Goal: Communication & Community: Share content

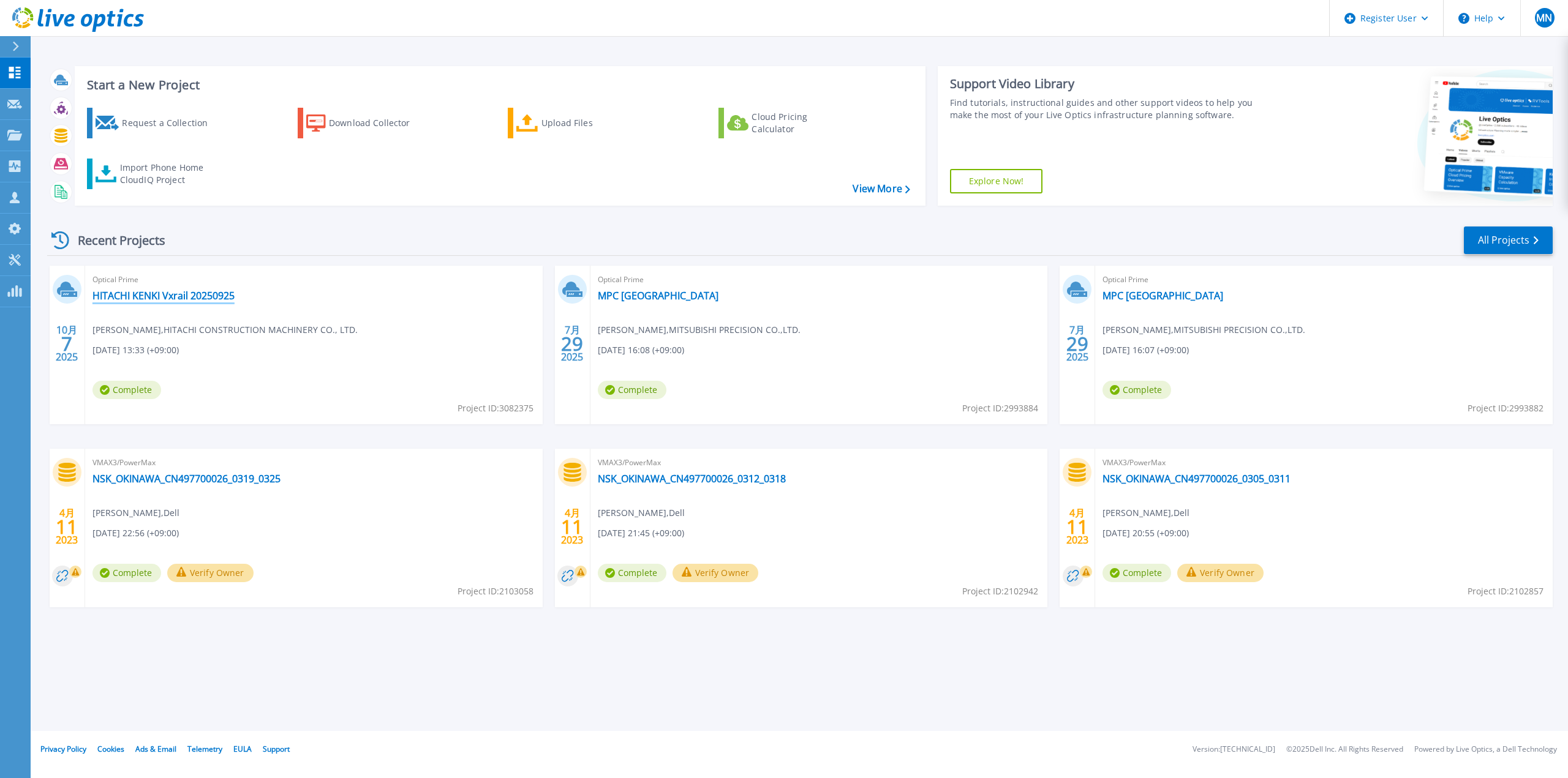
click at [190, 299] on link "HITACHI KENKI Vxrail 20250925" at bounding box center [164, 295] width 142 height 12
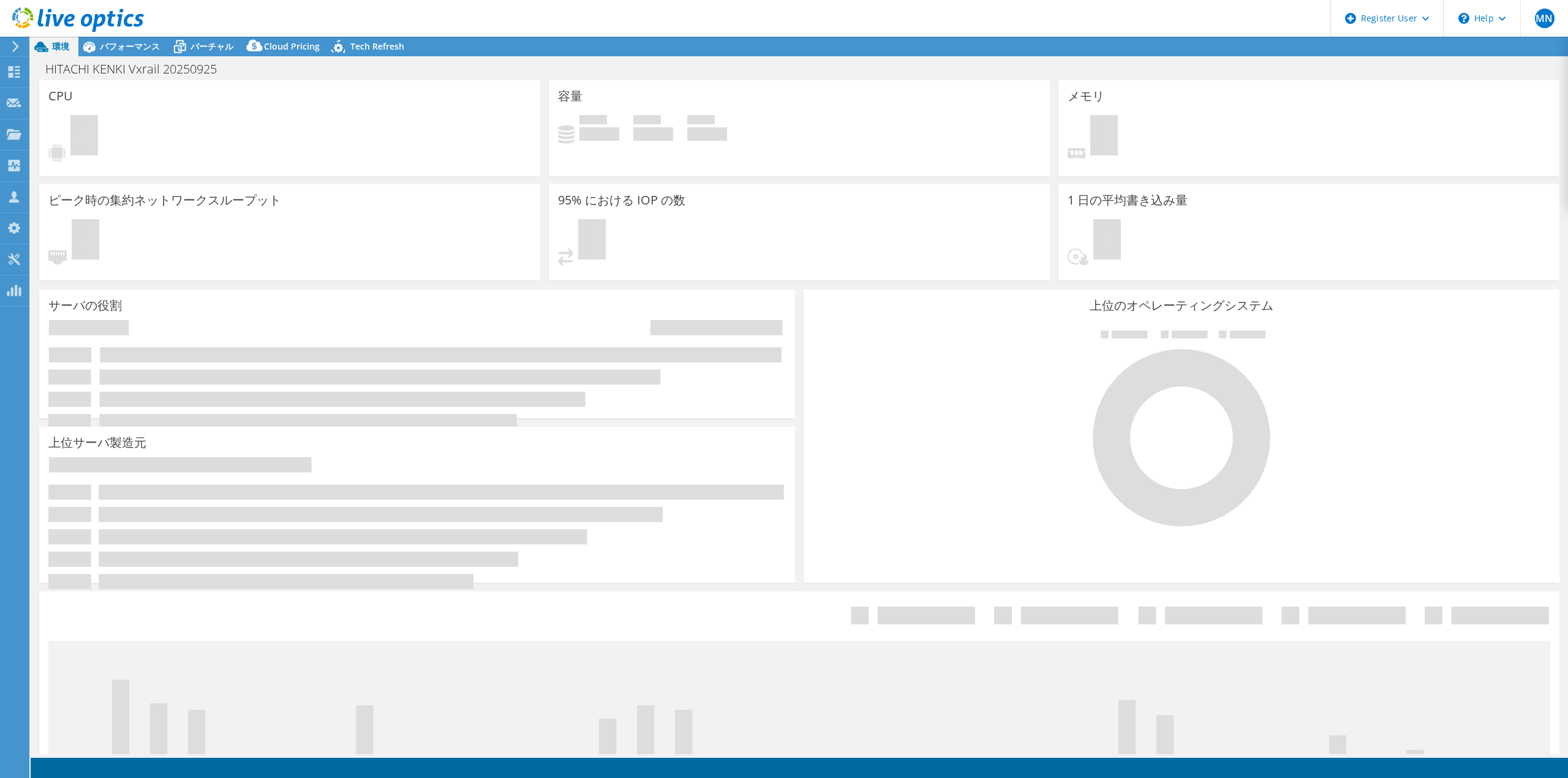
select select "Tokyo"
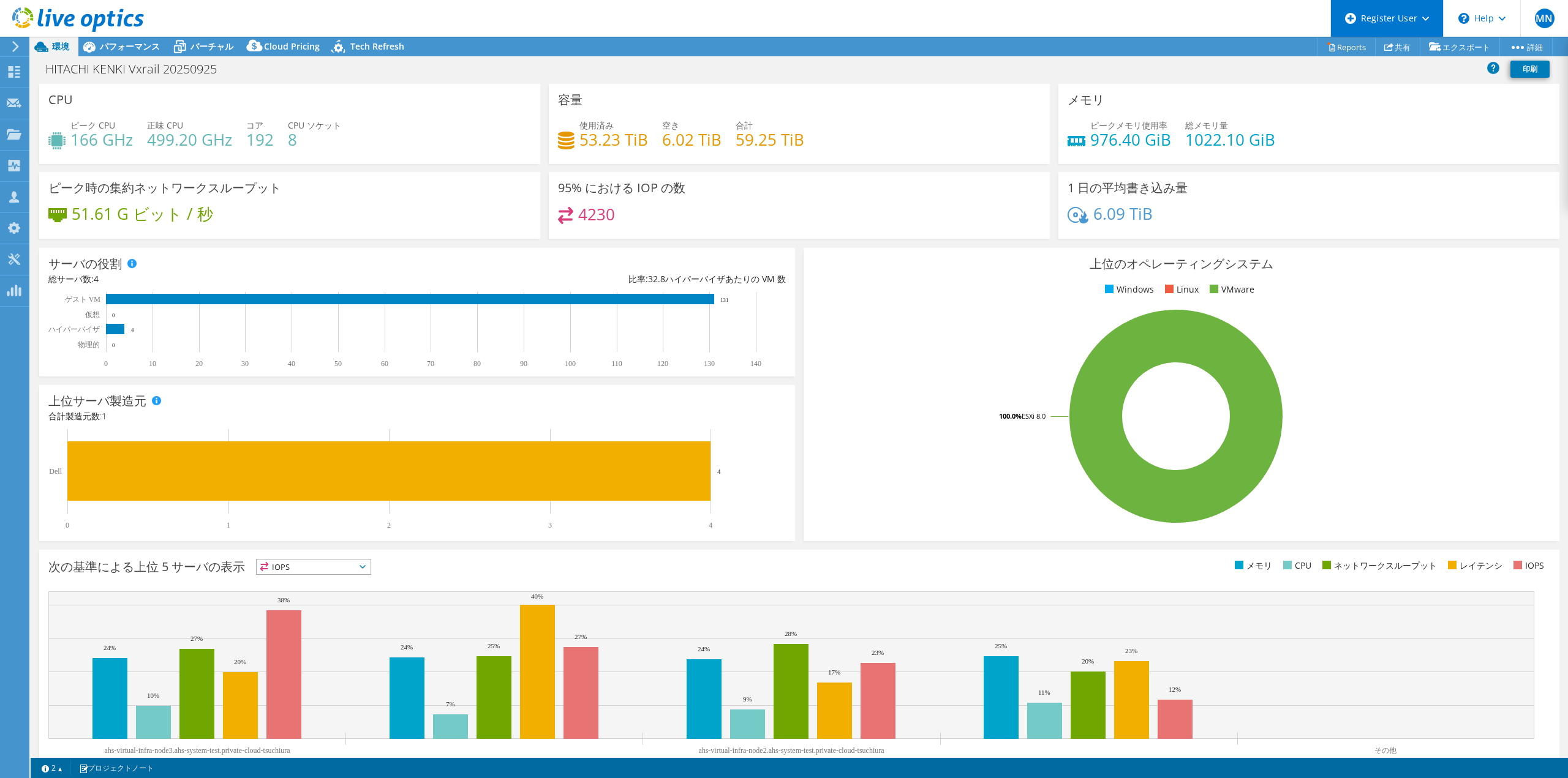
click at [1386, 22] on div "Register User" at bounding box center [1387, 18] width 113 height 37
click at [1386, 89] on link "Register New User" at bounding box center [1399, 83] width 137 height 30
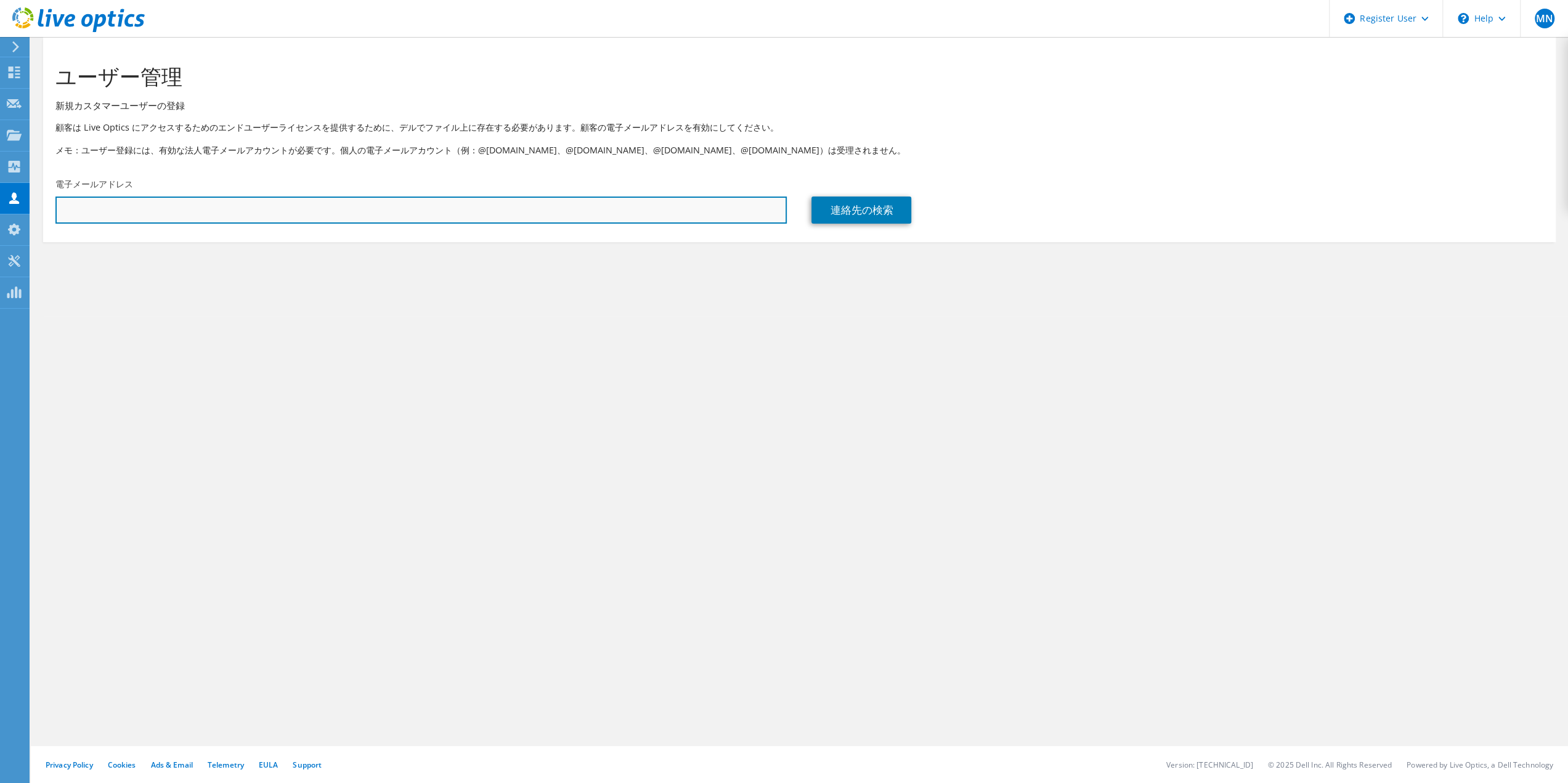
click at [250, 206] on input "text" at bounding box center [421, 210] width 731 height 27
type input "ま"
type input "hirofumi.matsumoto@dell.com"
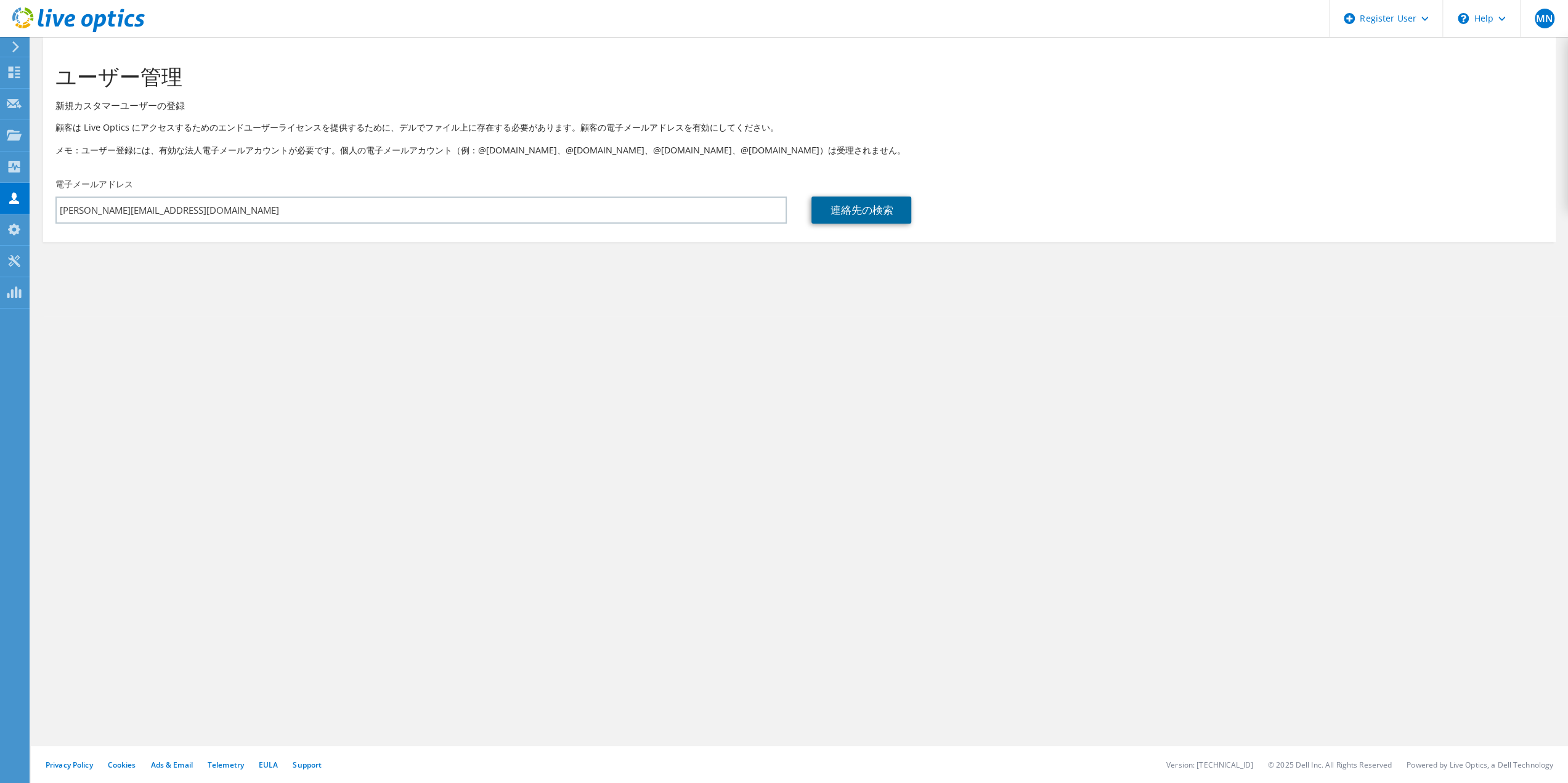
click at [856, 218] on link "連絡先の検索" at bounding box center [862, 210] width 100 height 27
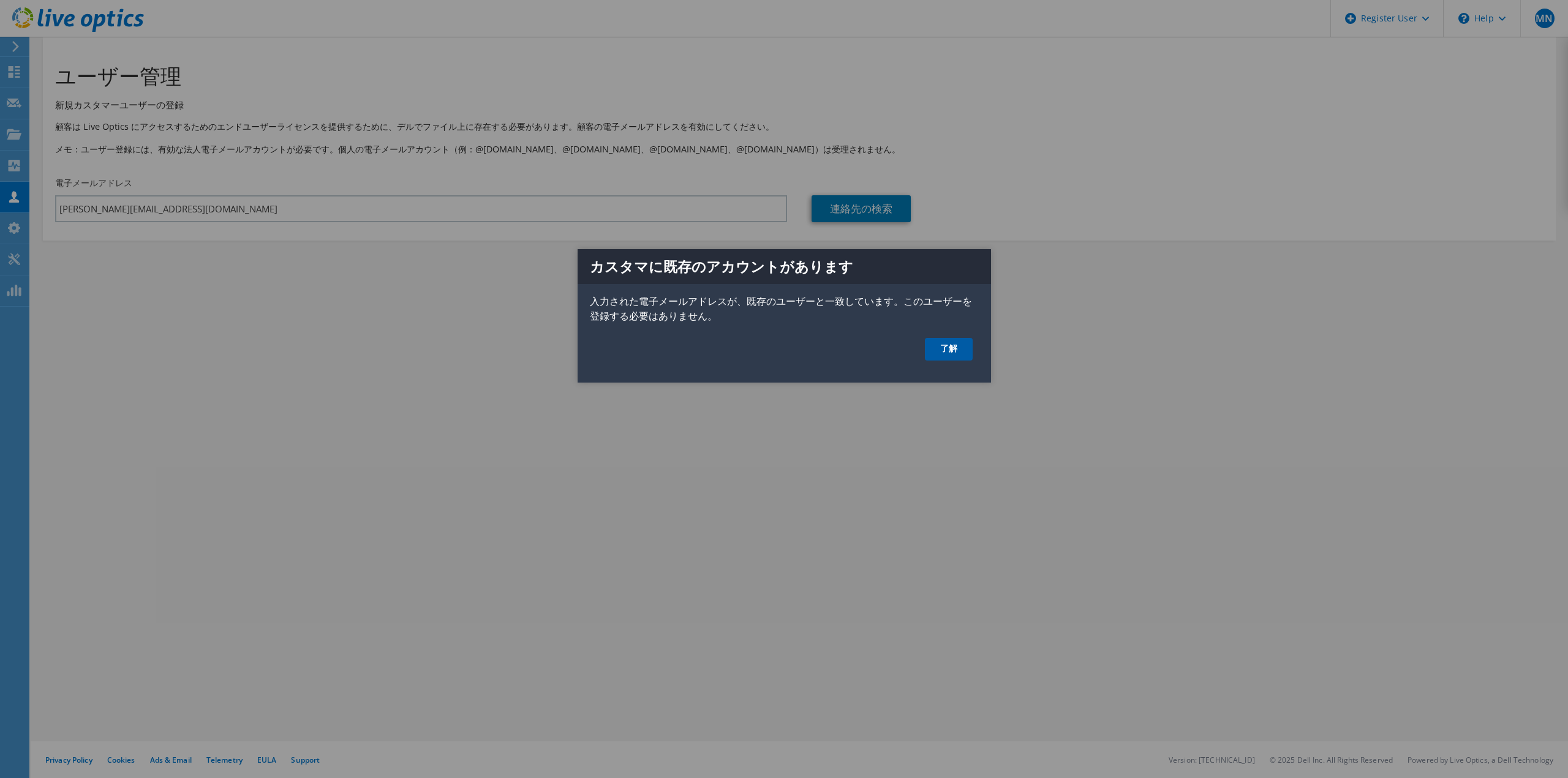
click at [934, 344] on link "了解" at bounding box center [949, 349] width 48 height 23
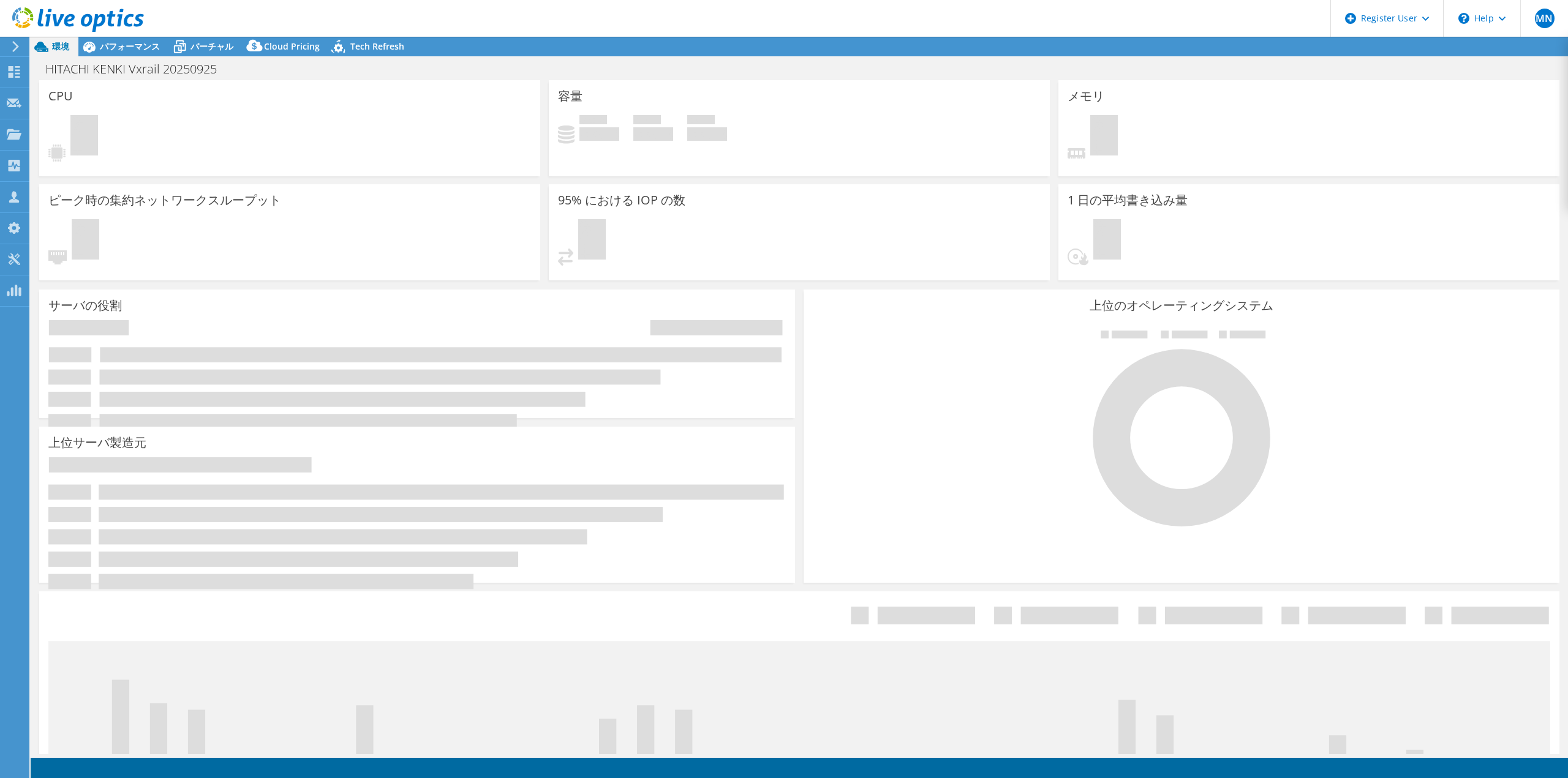
select select "Tokyo"
select select "USD"
select select "Tokyo"
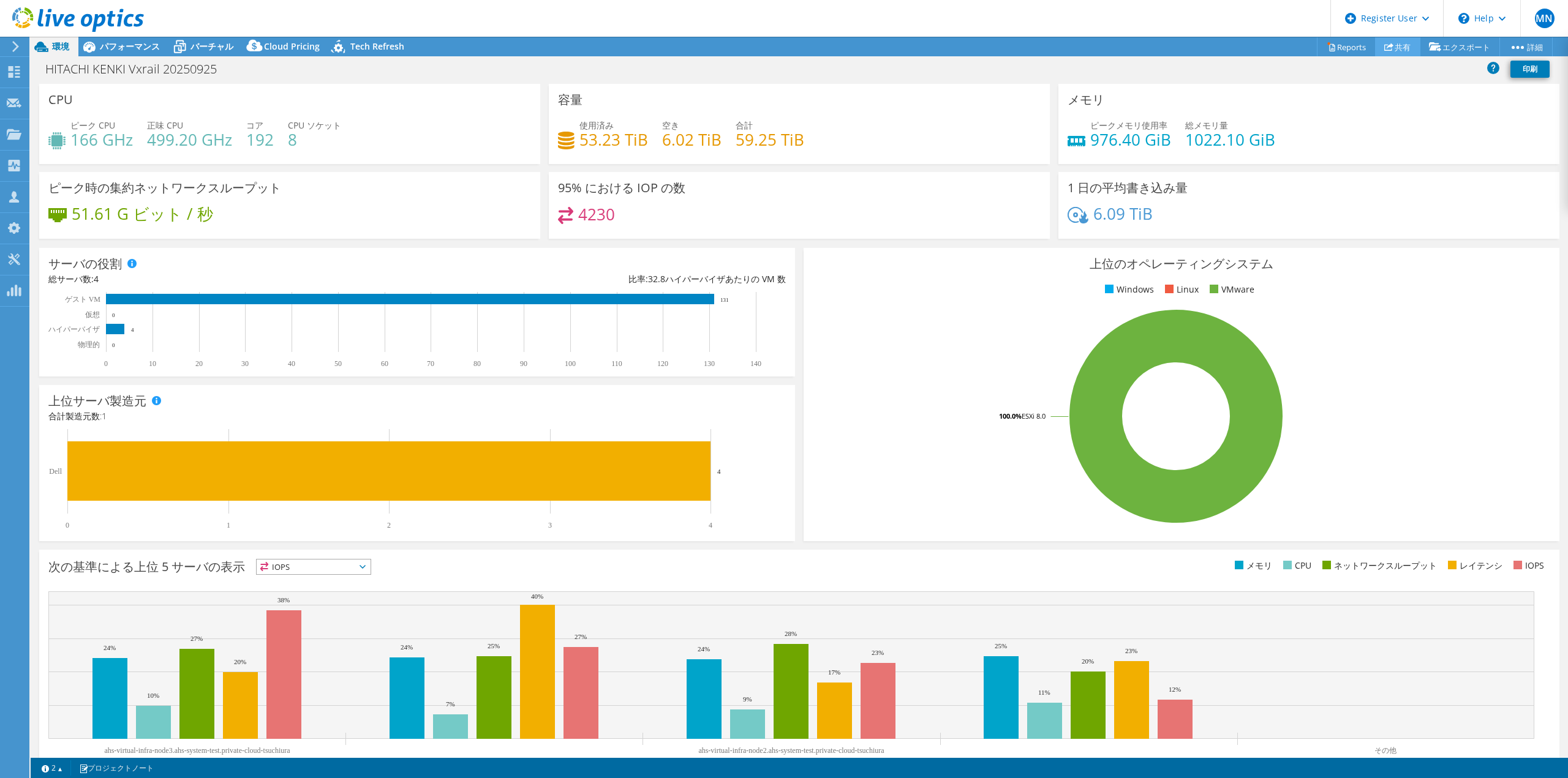
click at [1401, 49] on link "共有" at bounding box center [1397, 47] width 45 height 19
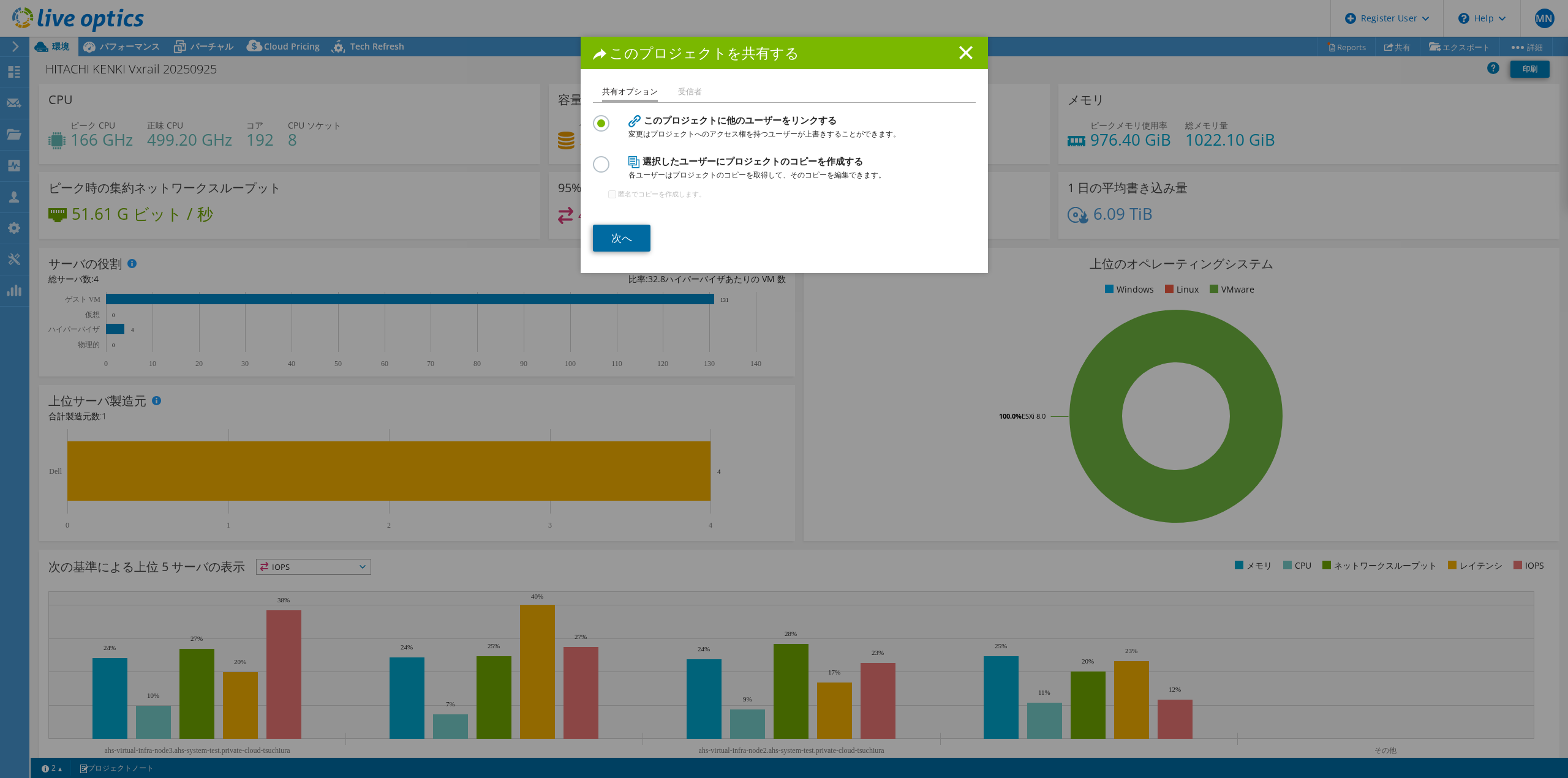
click at [610, 242] on link "次へ" at bounding box center [621, 238] width 58 height 27
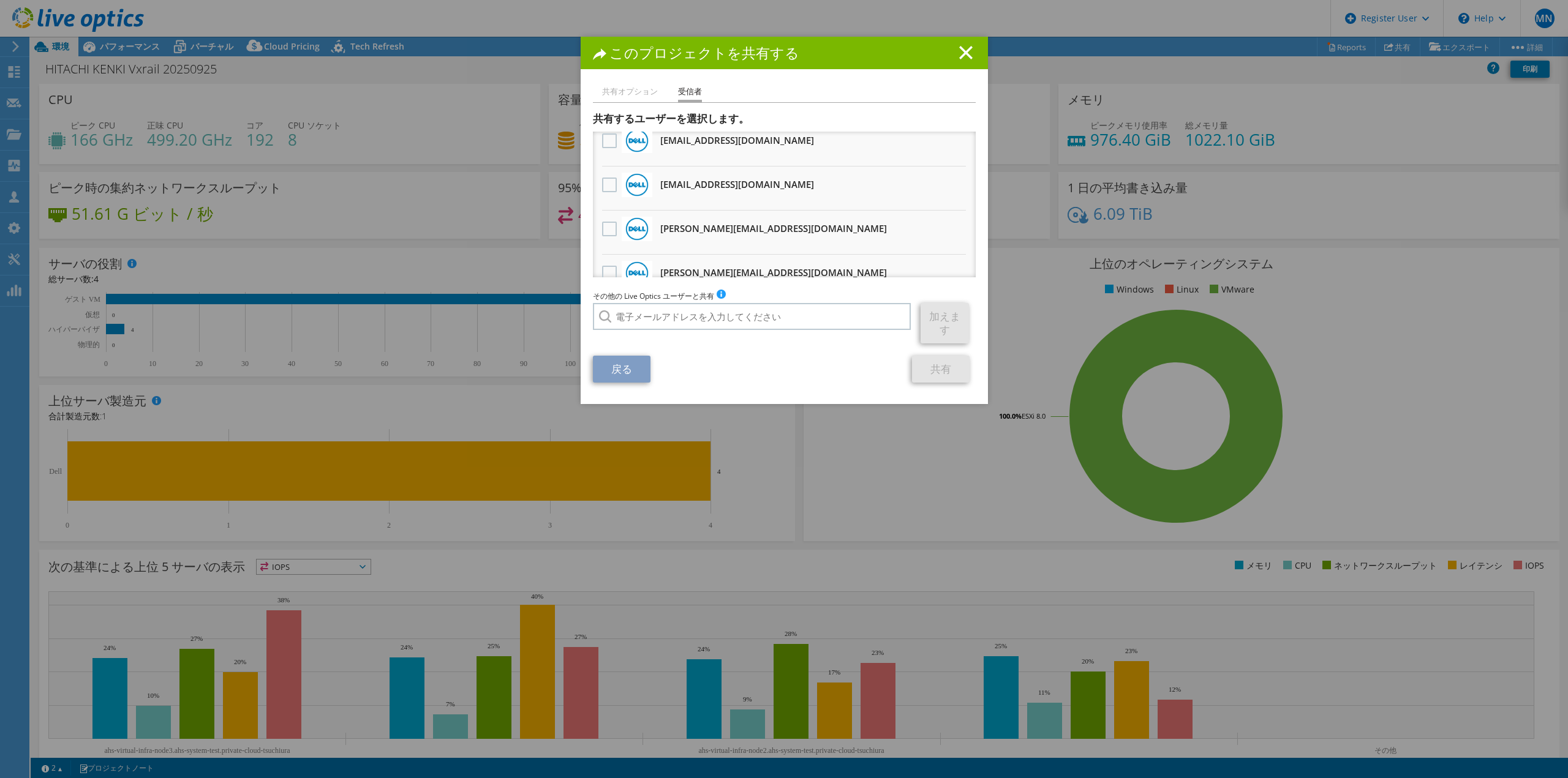
scroll to position [122, 0]
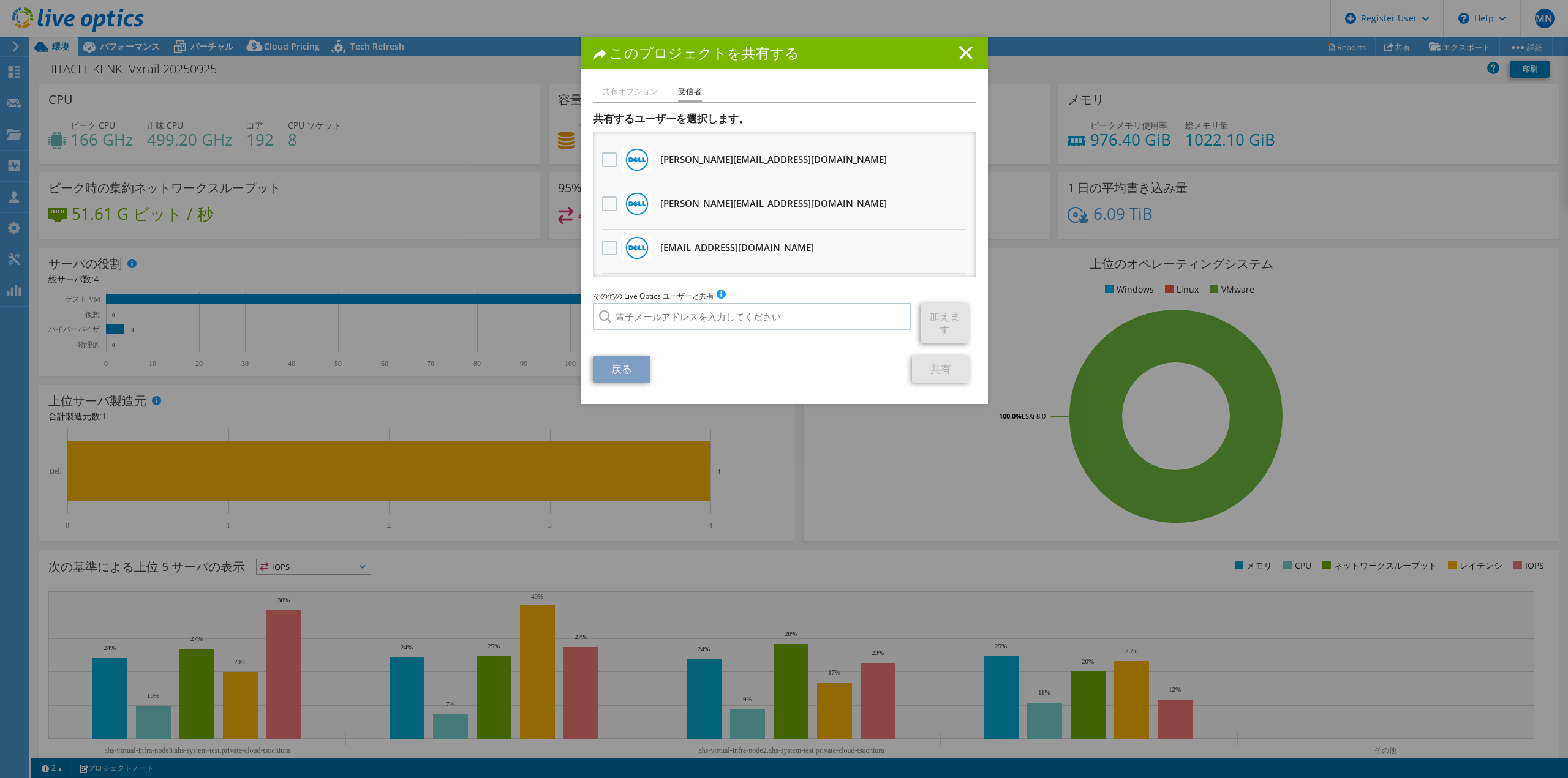
click at [606, 251] on label at bounding box center [610, 248] width 17 height 15
click at [0, 0] on input "checkbox" at bounding box center [0, 0] width 0 height 0
click at [926, 362] on link "共有" at bounding box center [941, 368] width 58 height 27
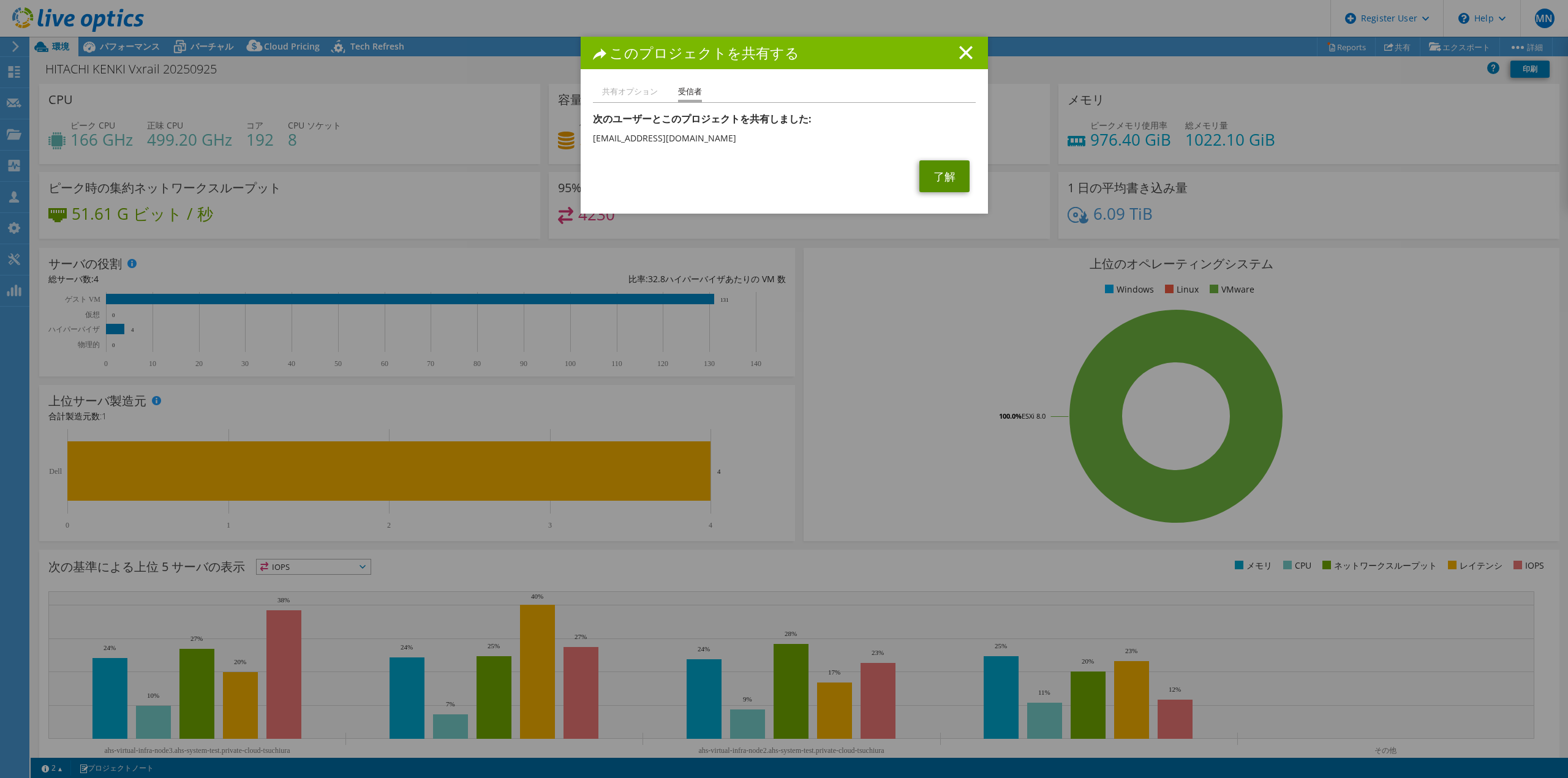
click at [949, 177] on link "了解" at bounding box center [945, 176] width 51 height 32
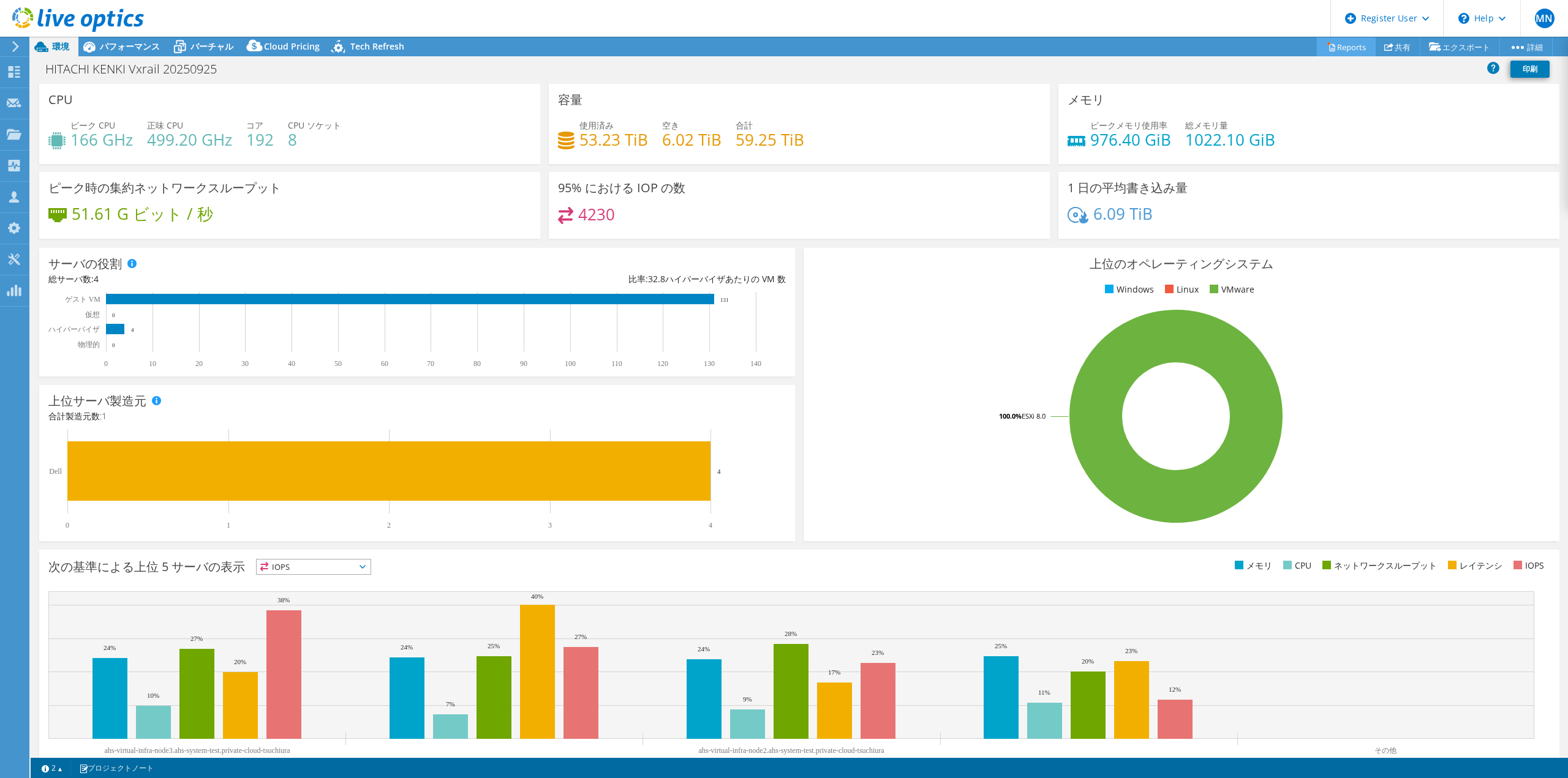
click at [1357, 44] on link "Reports" at bounding box center [1346, 47] width 59 height 19
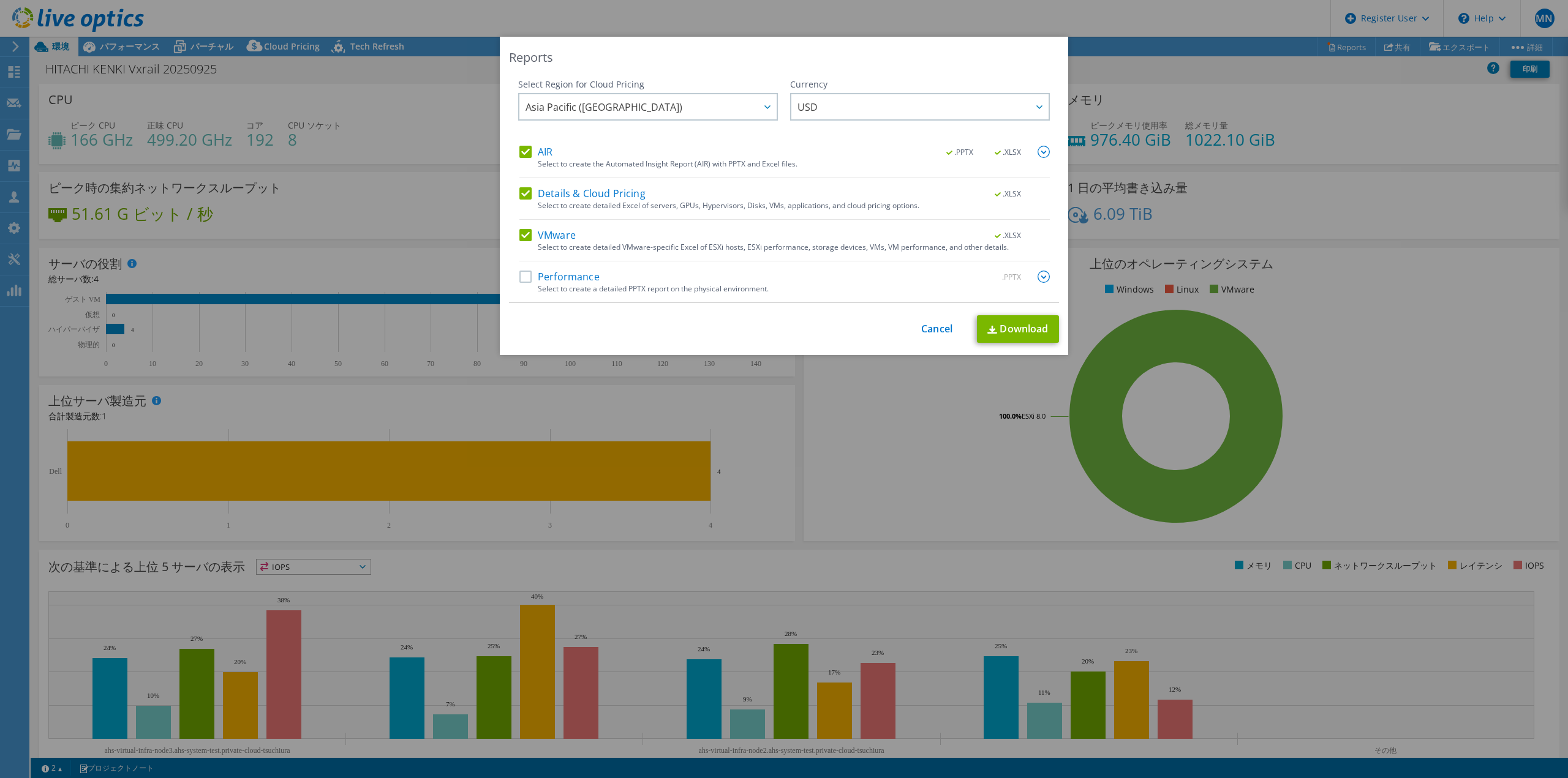
click at [519, 279] on label "Performance" at bounding box center [559, 276] width 80 height 12
click at [0, 0] on input "Performance" at bounding box center [0, 0] width 0 height 0
click at [1044, 276] on img at bounding box center [1043, 276] width 12 height 12
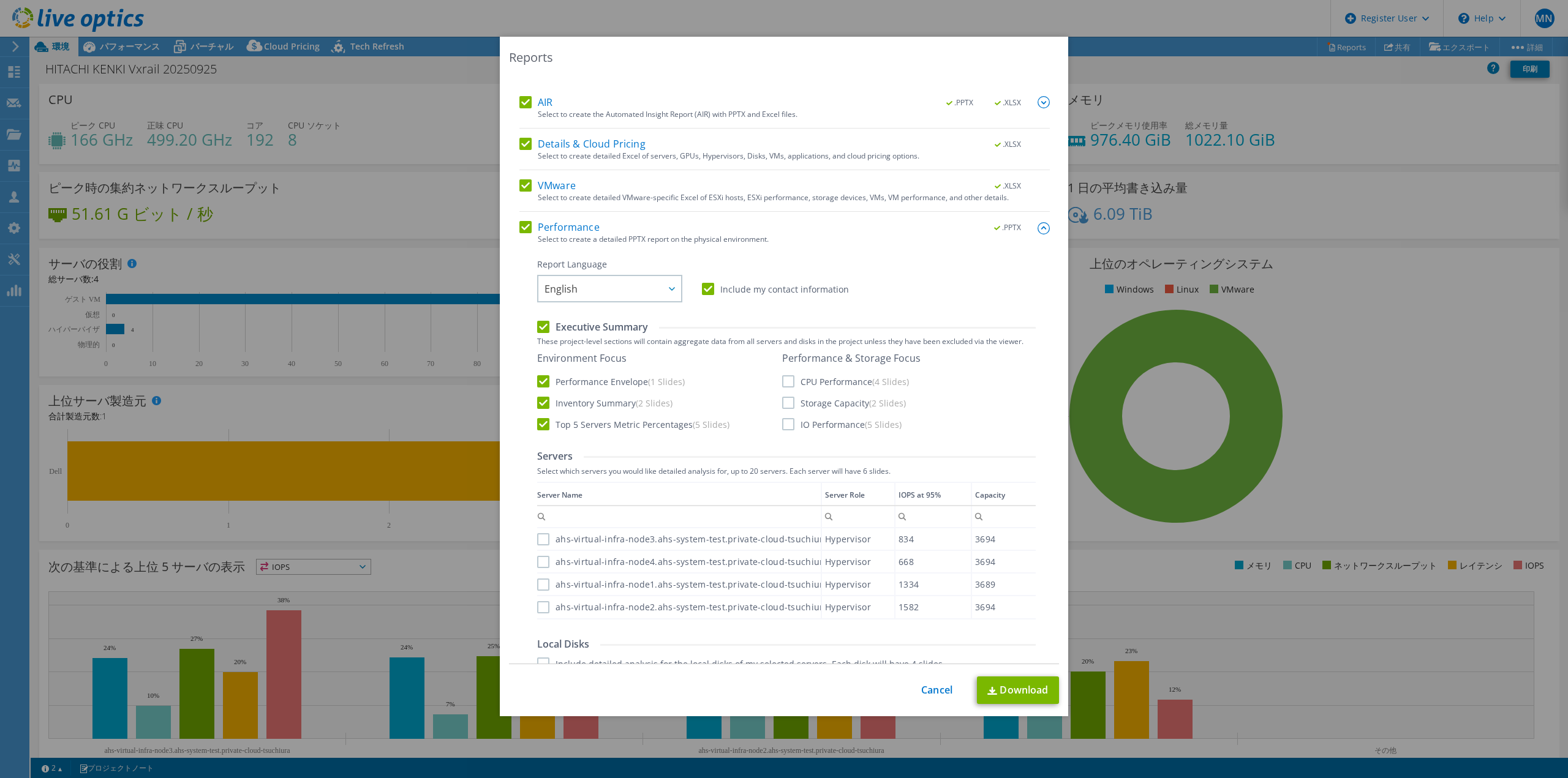
scroll to position [122, 0]
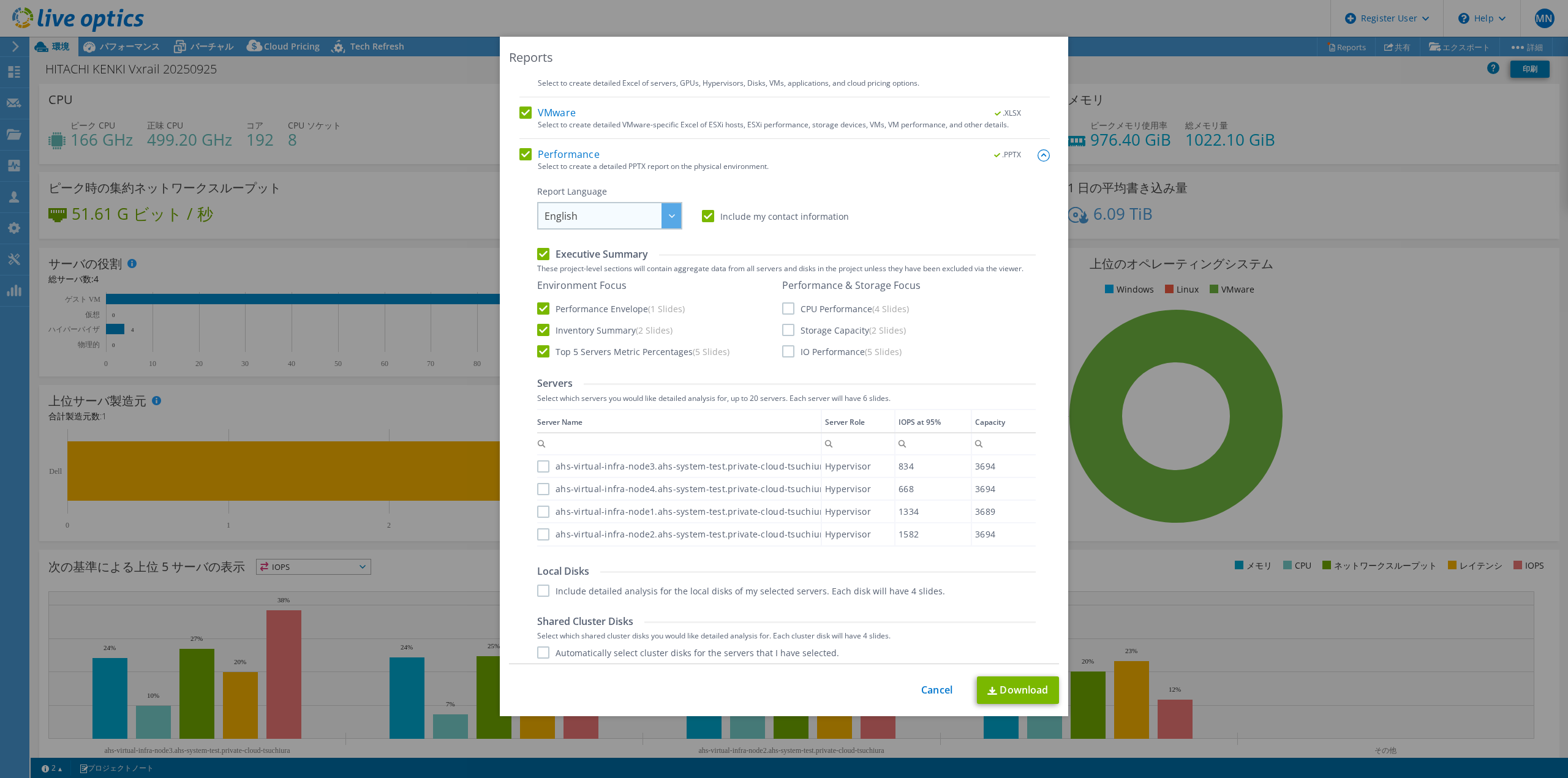
click at [628, 213] on span "English" at bounding box center [613, 215] width 137 height 25
click at [602, 310] on li "日本語" at bounding box center [609, 312] width 139 height 21
